Goal: Task Accomplishment & Management: Manage account settings

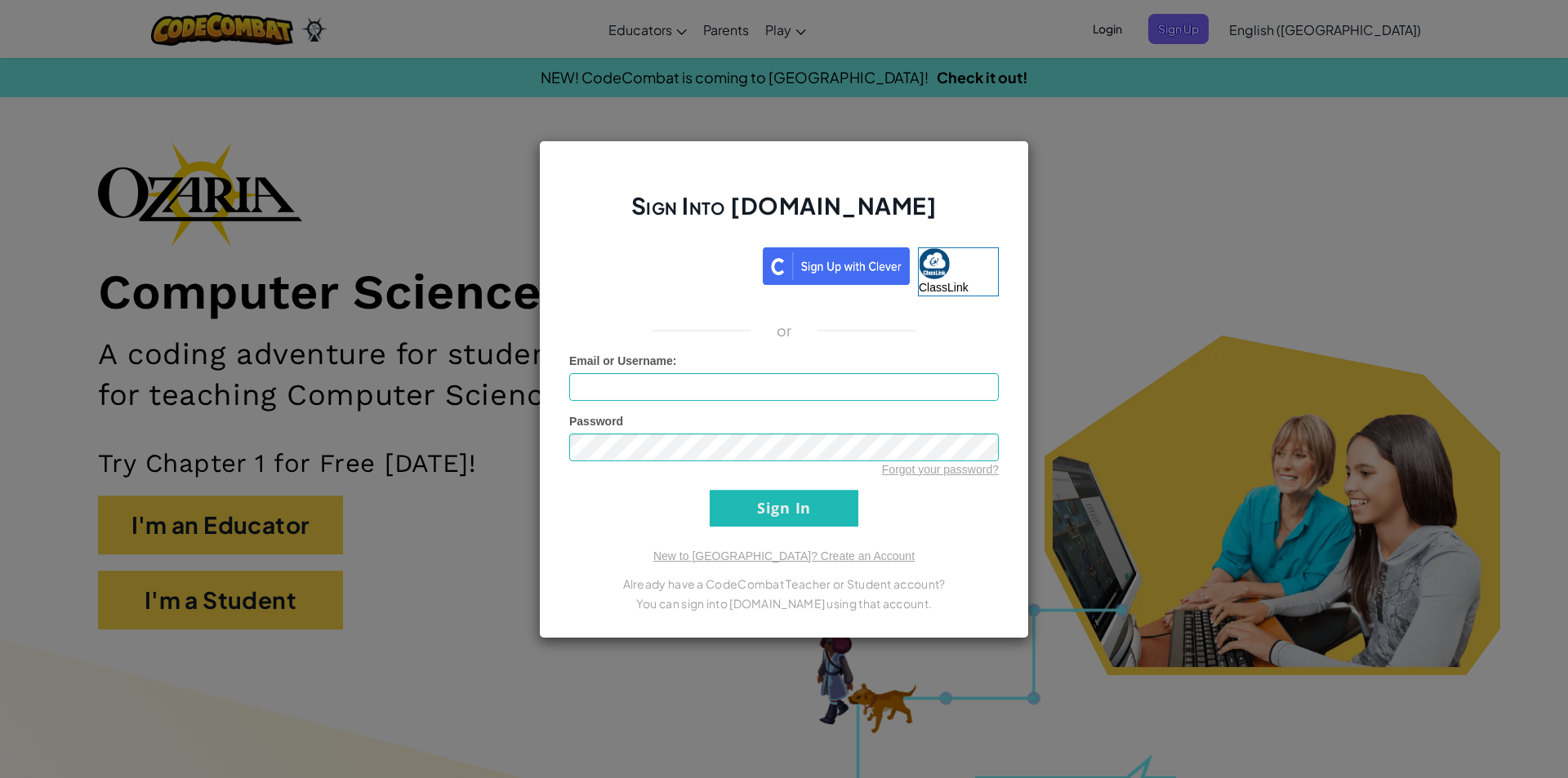
click at [1259, 138] on div "Sign Into [DOMAIN_NAME] ClassLink or Unknown Error Email or Username : Password…" at bounding box center [784, 389] width 1568 height 778
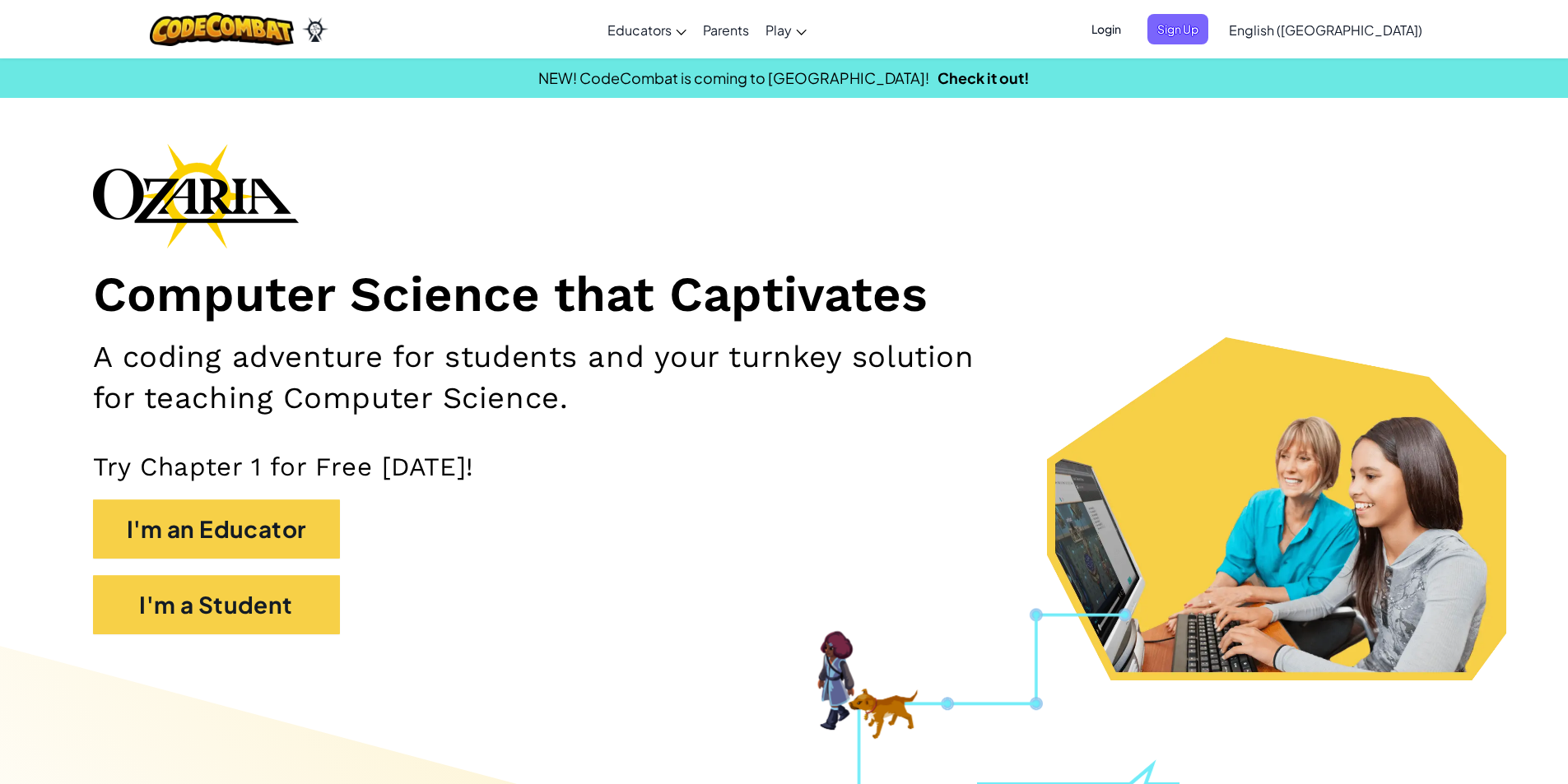
click at [1132, 32] on span "Login" at bounding box center [1107, 29] width 49 height 30
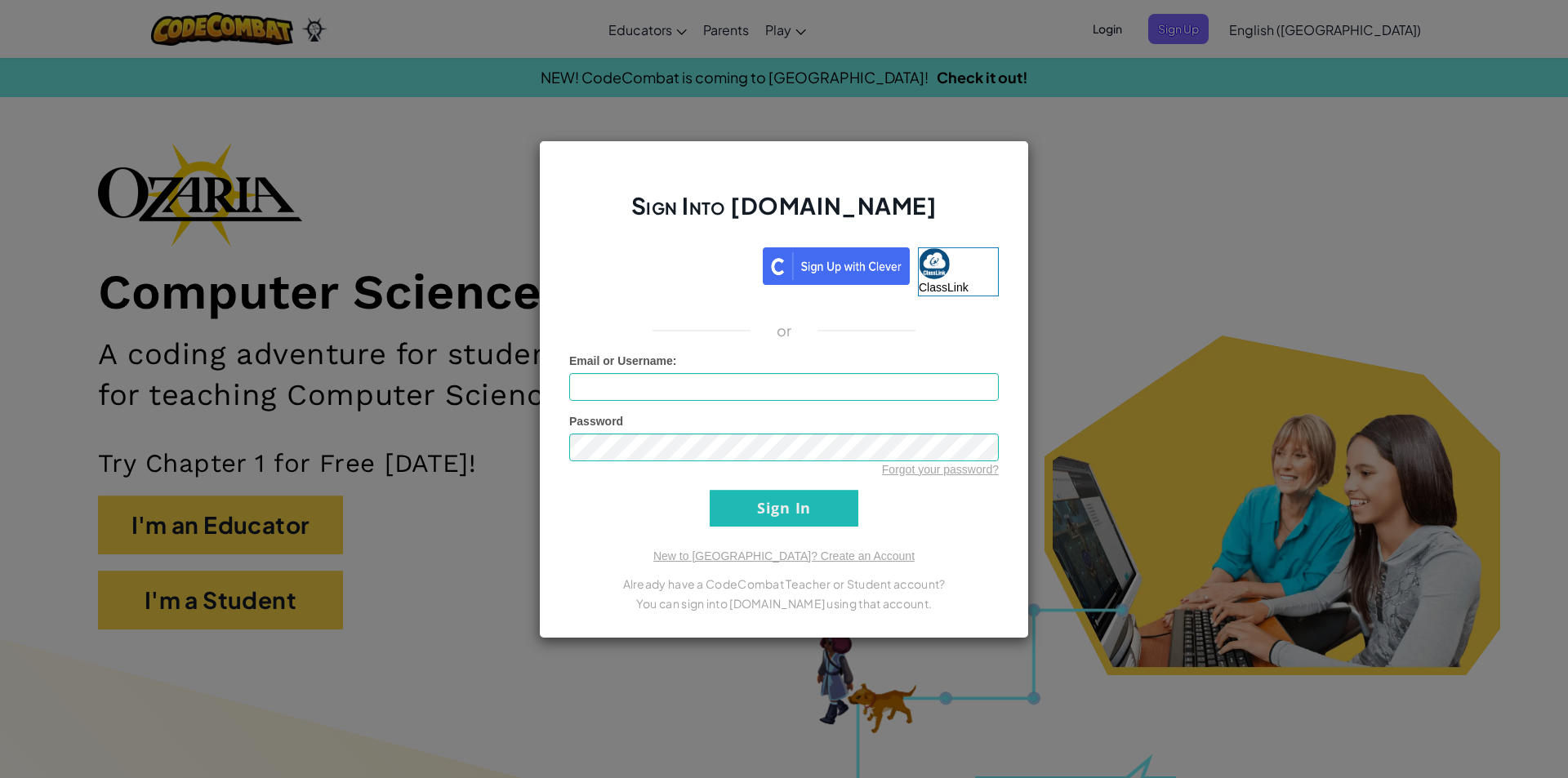
click at [1436, 136] on div "Sign Into [DOMAIN_NAME] ClassLink or Unknown Error Email or Username : Password…" at bounding box center [784, 389] width 1568 height 778
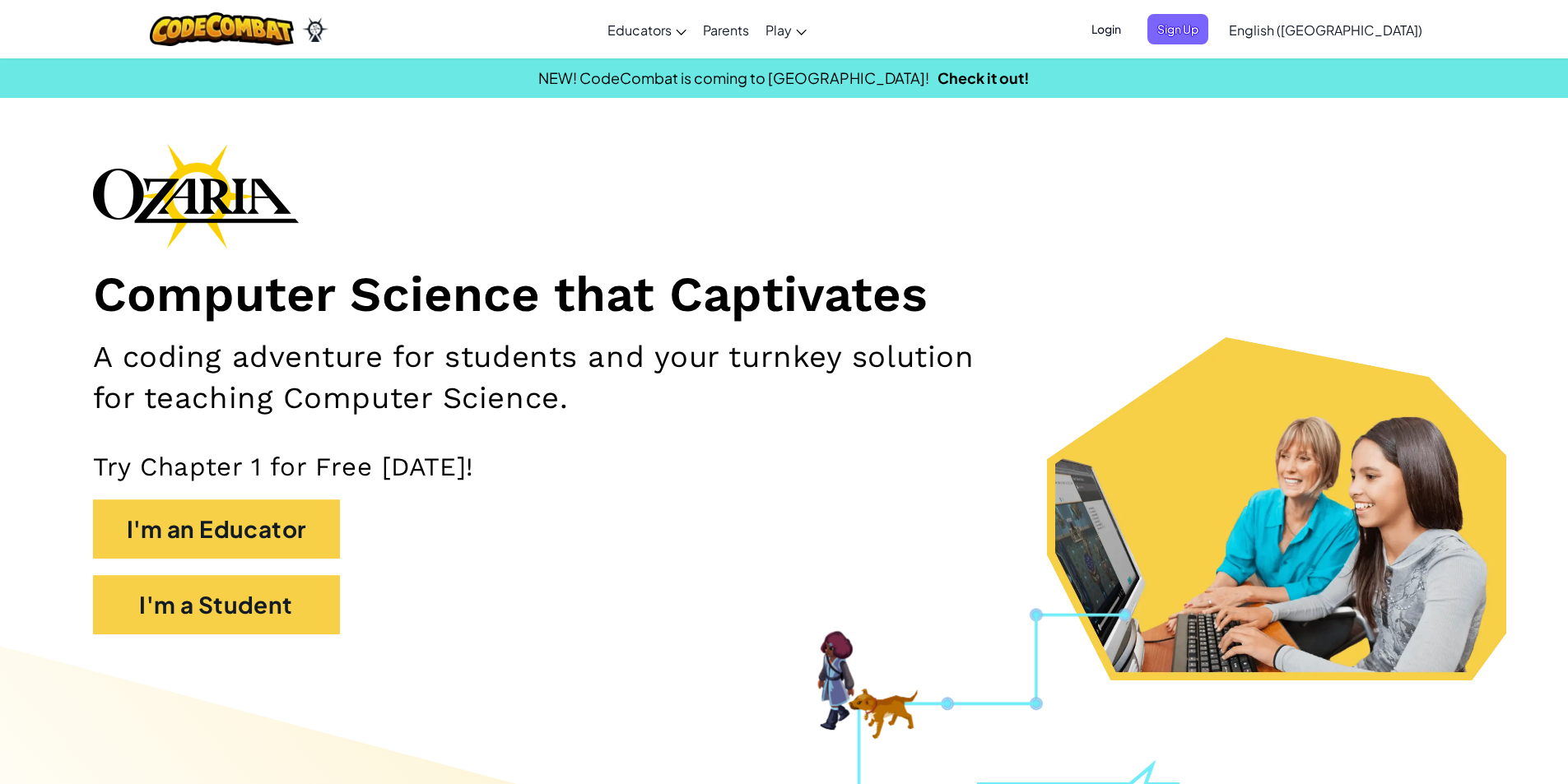
click at [1132, 36] on span "Login" at bounding box center [1107, 29] width 49 height 30
